Goal: Navigation & Orientation: Find specific page/section

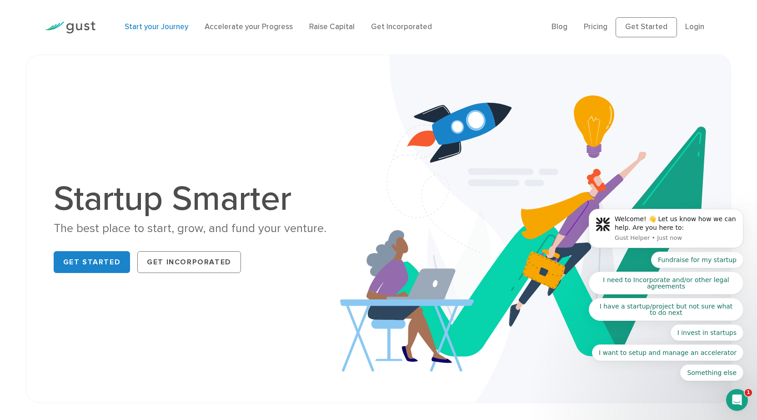
click at [151, 25] on link "Start your Journey" at bounding box center [157, 26] width 64 height 9
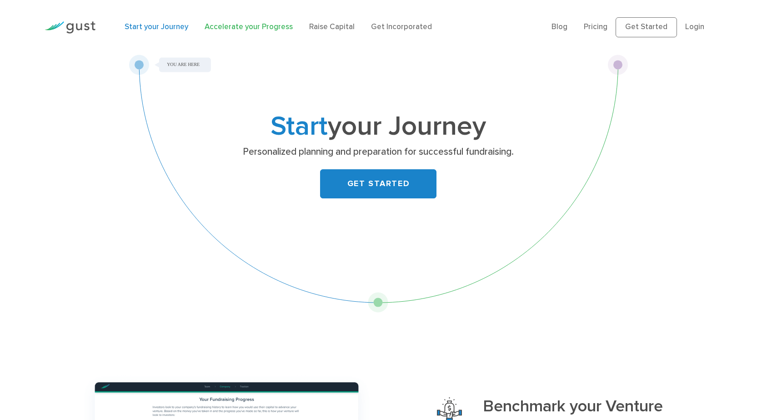
click at [231, 29] on link "Accelerate your Progress" at bounding box center [249, 26] width 88 height 9
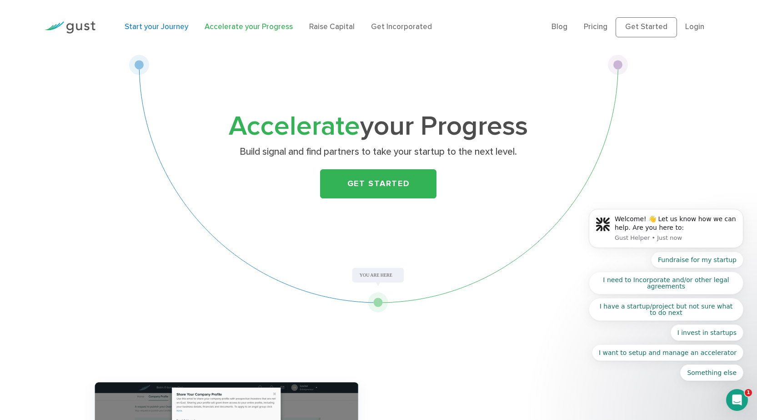
click at [149, 25] on link "Start your Journey" at bounding box center [157, 26] width 64 height 9
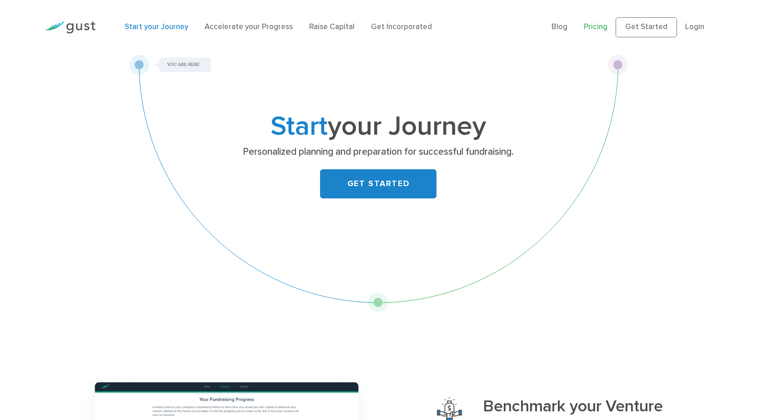
click at [596, 25] on link "Pricing" at bounding box center [596, 26] width 24 height 9
